Goal: Find specific page/section: Find specific page/section

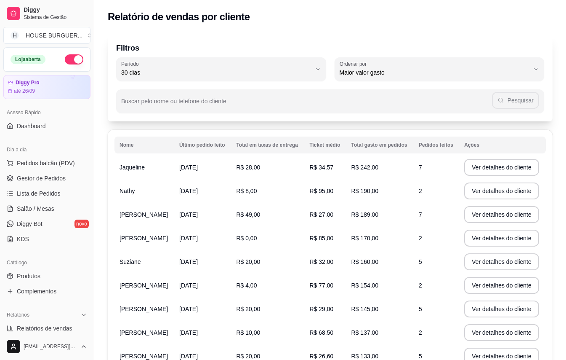
select select "30"
select select "HIGHEST_TOTAL_SPENT_WITH_ORDERS"
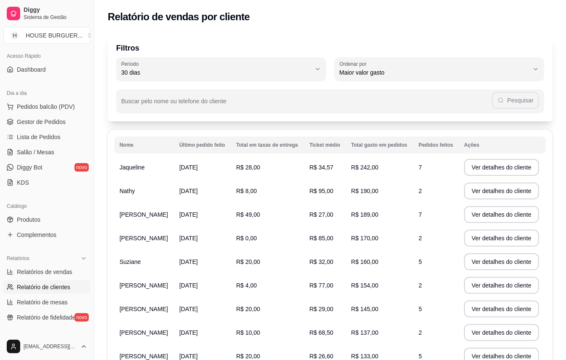
scroll to position [56, 0]
drag, startPoint x: 60, startPoint y: 136, endPoint x: 56, endPoint y: 128, distance: 7.9
click at [60, 135] on link "Lista de Pedidos" at bounding box center [46, 137] width 87 height 13
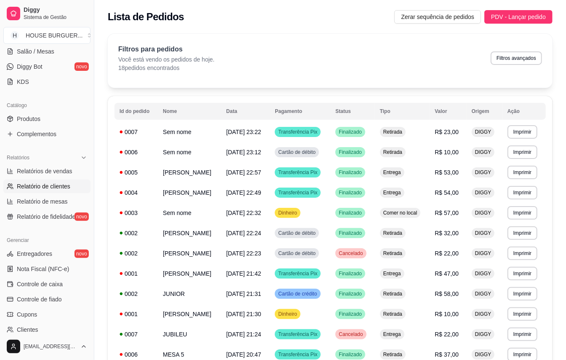
scroll to position [168, 0]
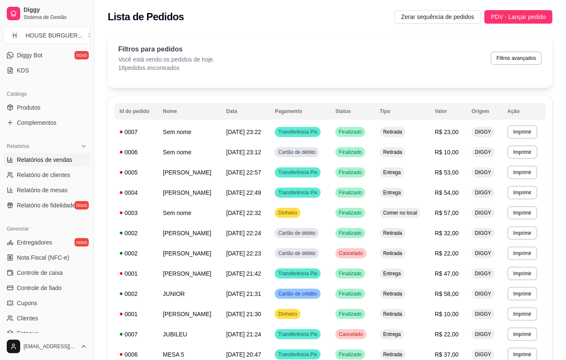
click at [56, 158] on span "Relatórios de vendas" at bounding box center [45, 159] width 56 height 8
select select "ALL"
select select "0"
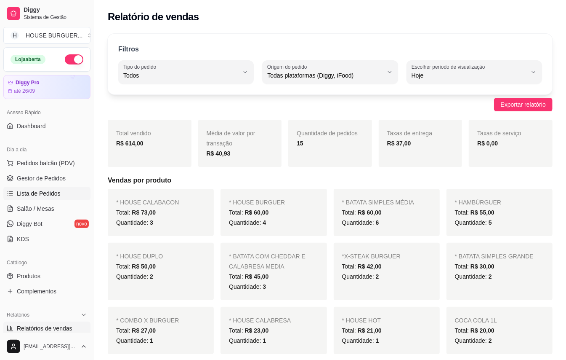
click at [56, 189] on link "Lista de Pedidos" at bounding box center [46, 193] width 87 height 13
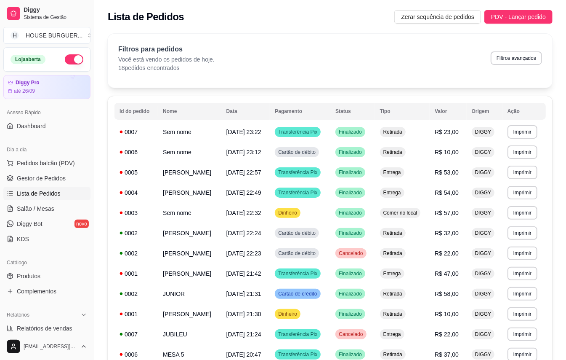
click at [563, 59] on div "**********" at bounding box center [330, 276] width 472 height 494
